Goal: Use online tool/utility

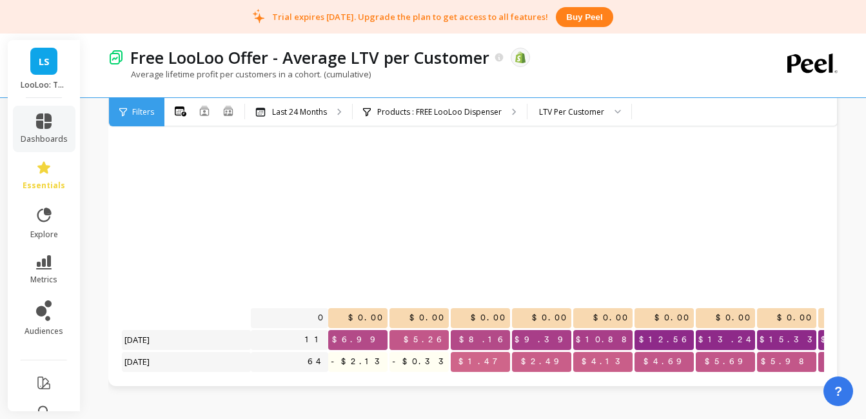
scroll to position [274, 0]
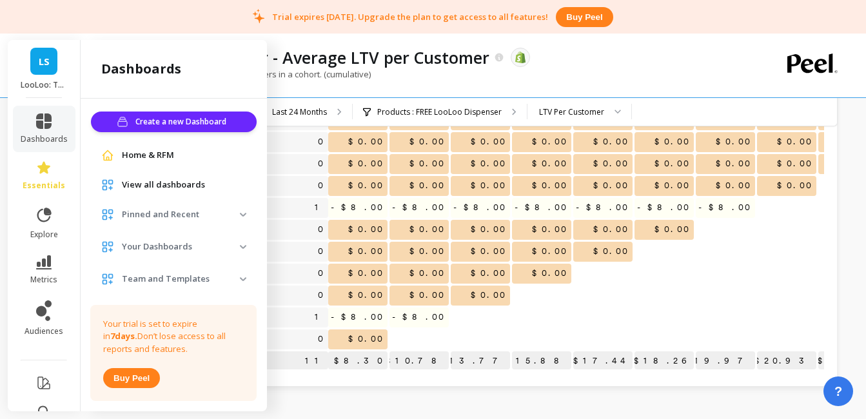
click at [163, 152] on span "Home & RFM" at bounding box center [148, 155] width 52 height 13
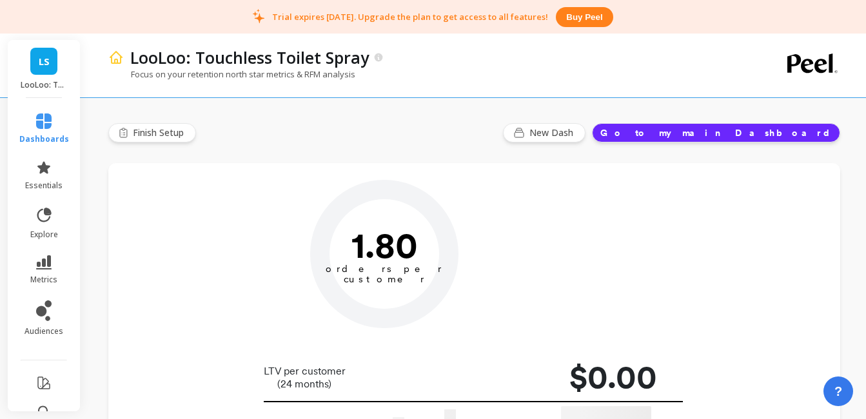
type input "Champions"
type input "758"
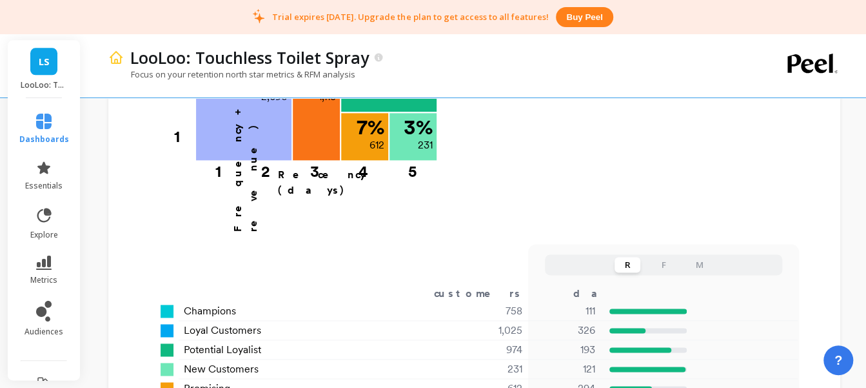
scroll to position [894, 0]
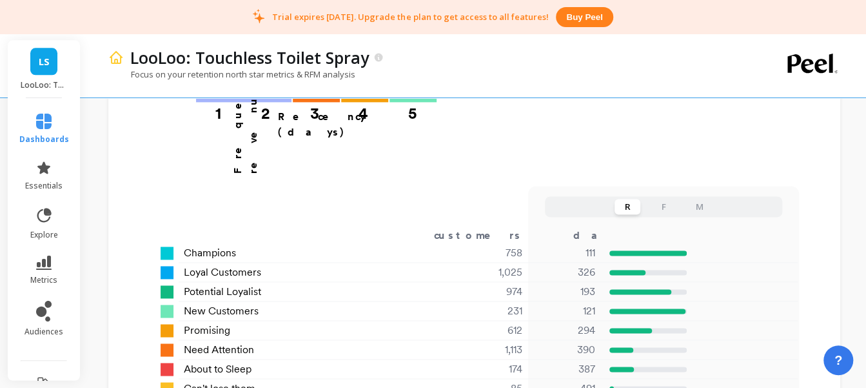
click at [661, 199] on button "F" at bounding box center [664, 206] width 26 height 15
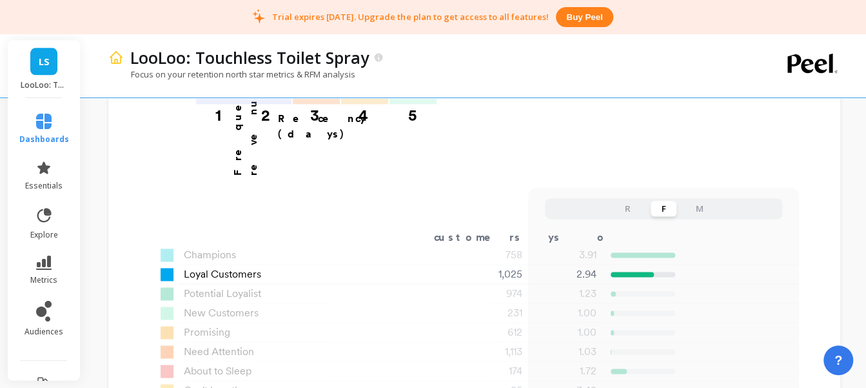
scroll to position [830, 0]
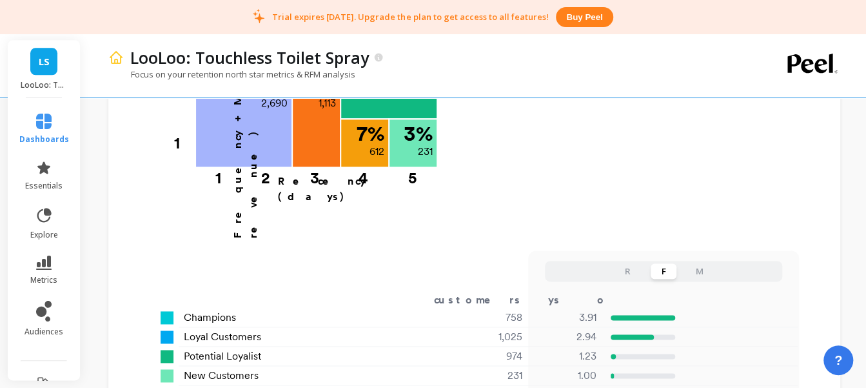
click at [701, 263] on button "M" at bounding box center [700, 270] width 26 height 15
click at [665, 263] on button "F" at bounding box center [664, 270] width 26 height 15
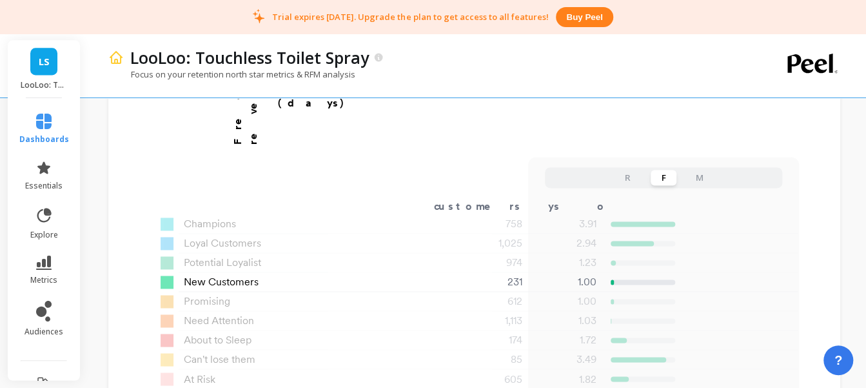
scroll to position [894, 0]
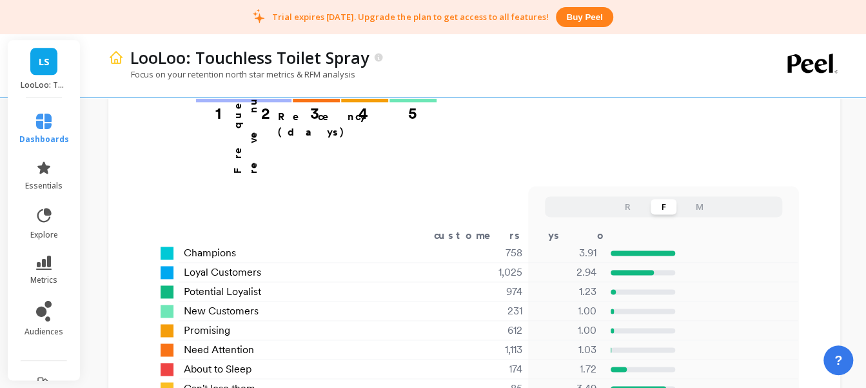
click at [628, 199] on button "R" at bounding box center [628, 206] width 26 height 15
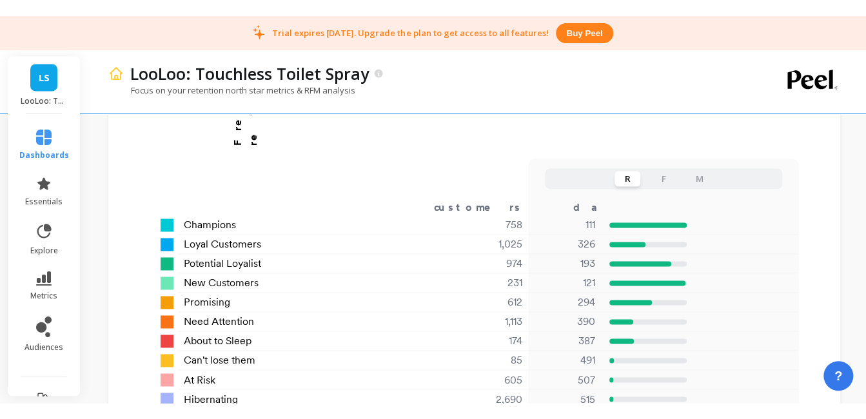
scroll to position [959, 0]
